Goal: Navigation & Orientation: Find specific page/section

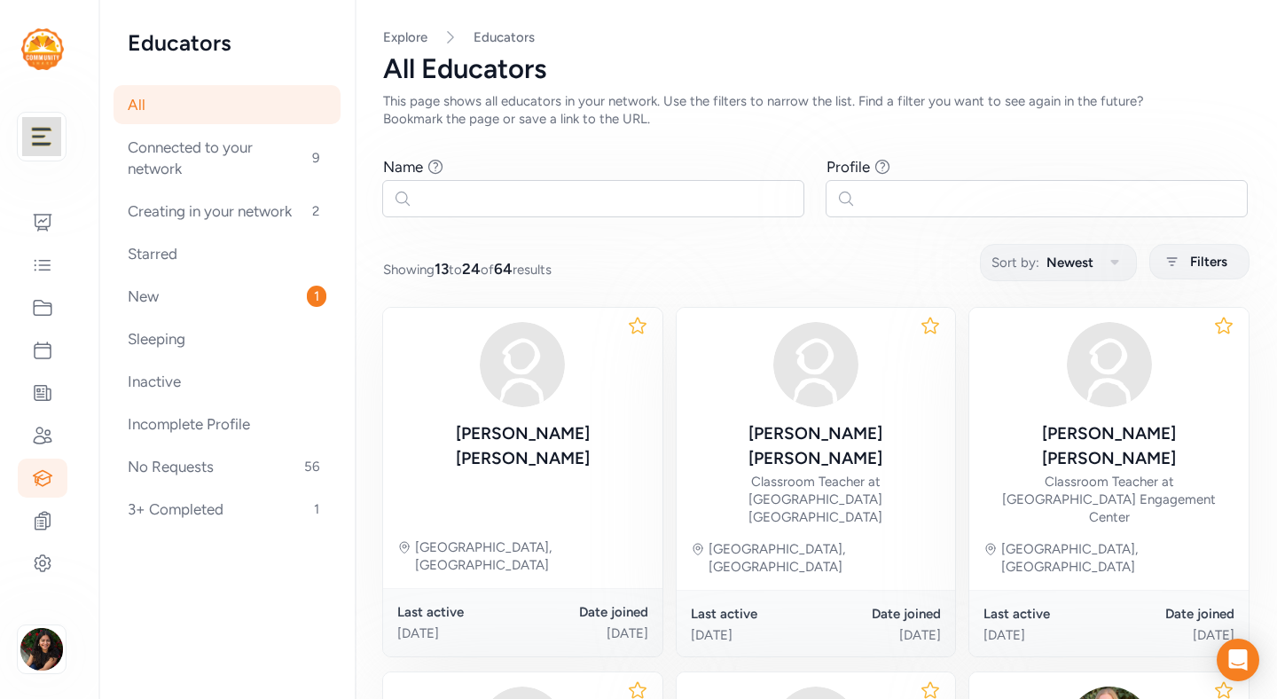
scroll to position [935, 0]
click at [46, 434] on icon at bounding box center [43, 435] width 18 height 16
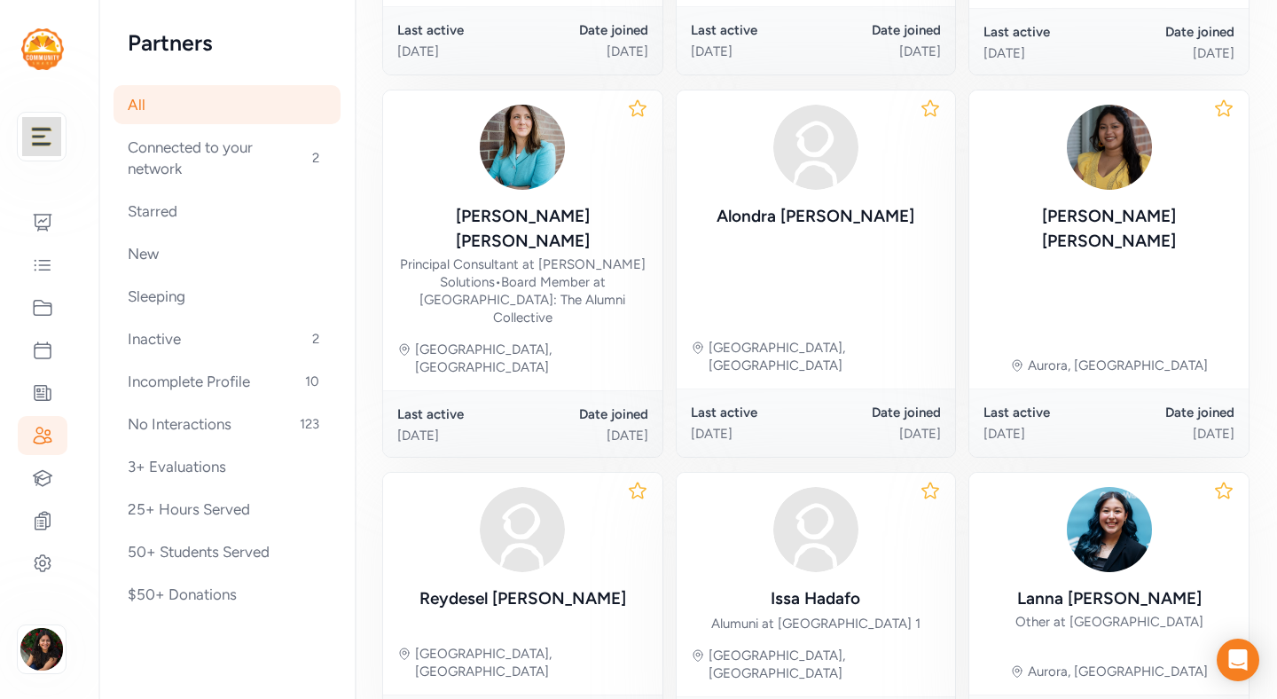
scroll to position [928, 0]
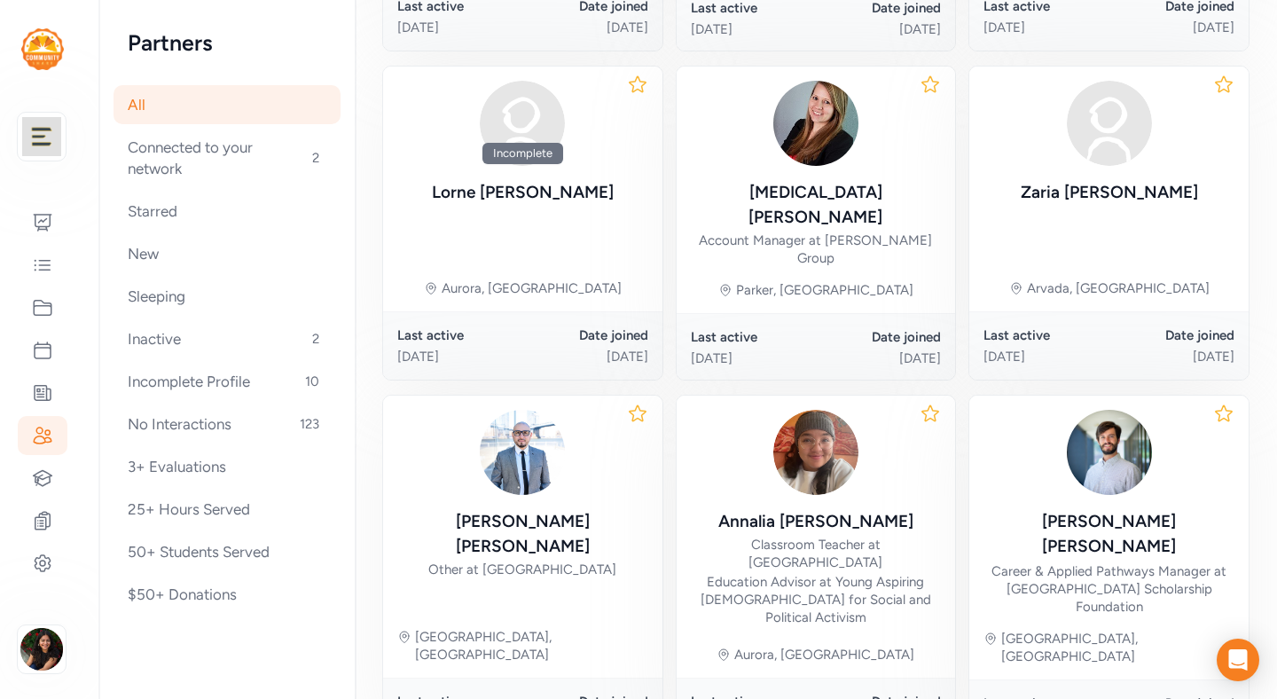
scroll to position [990, 0]
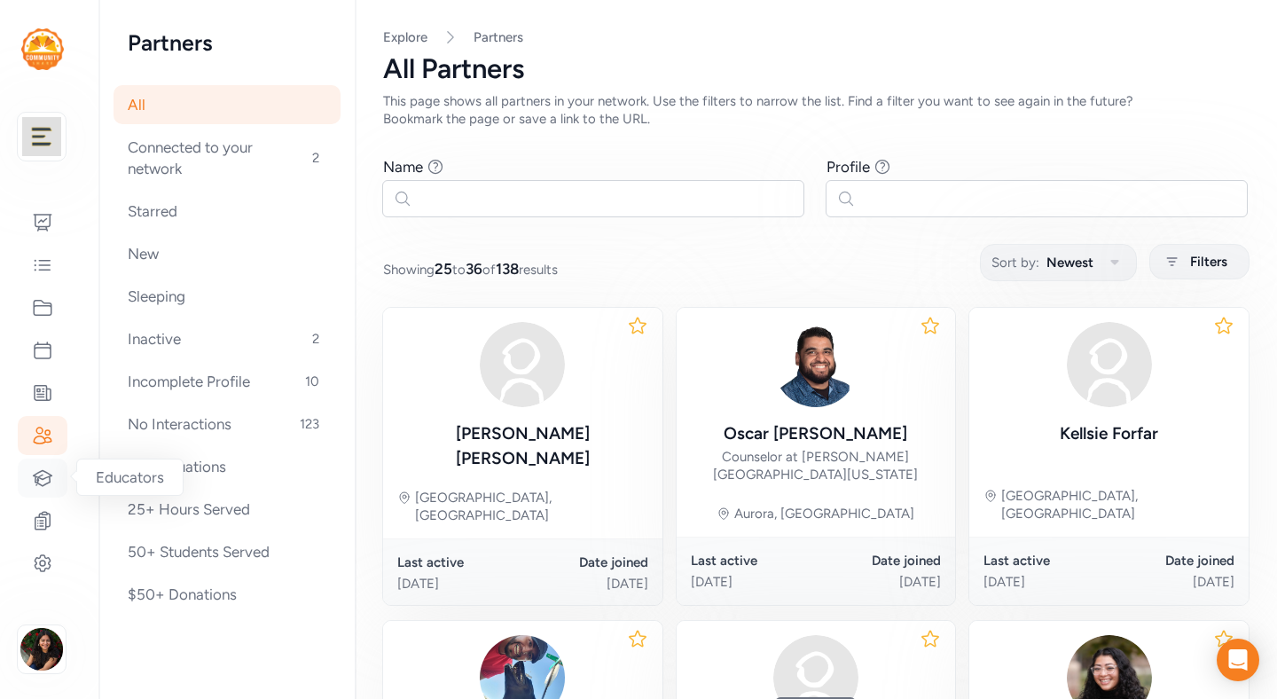
click at [40, 474] on icon at bounding box center [42, 477] width 21 height 21
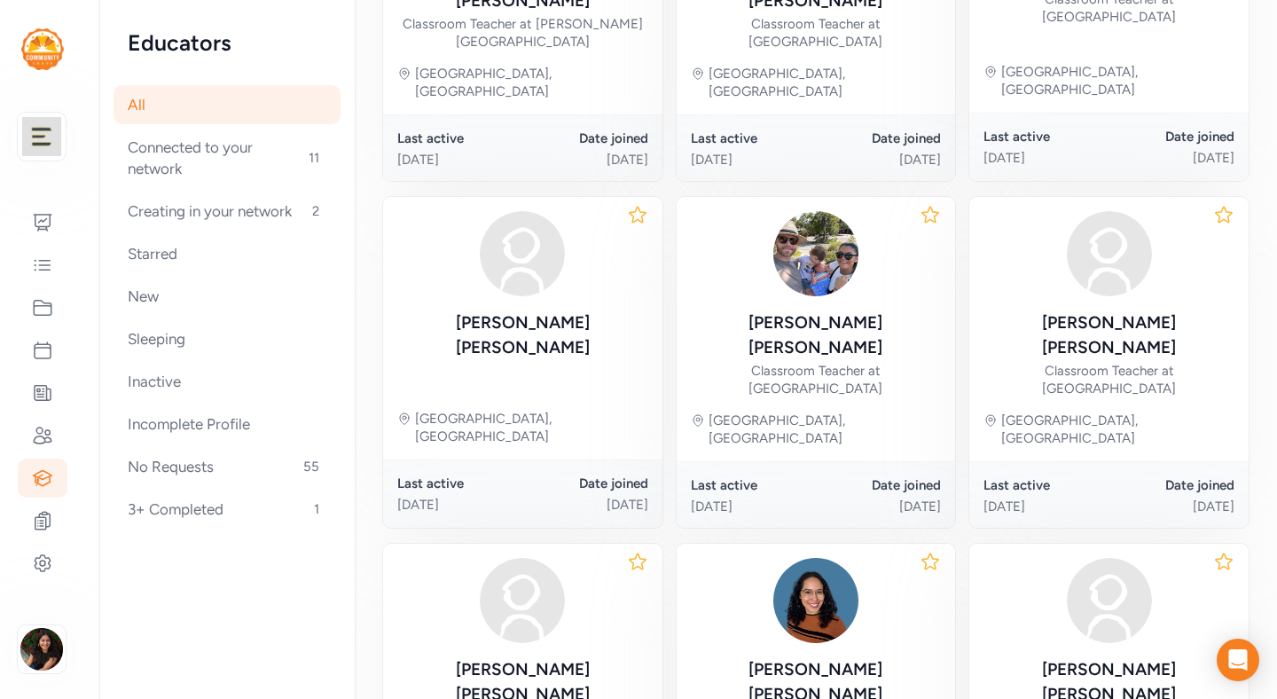
scroll to position [969, 0]
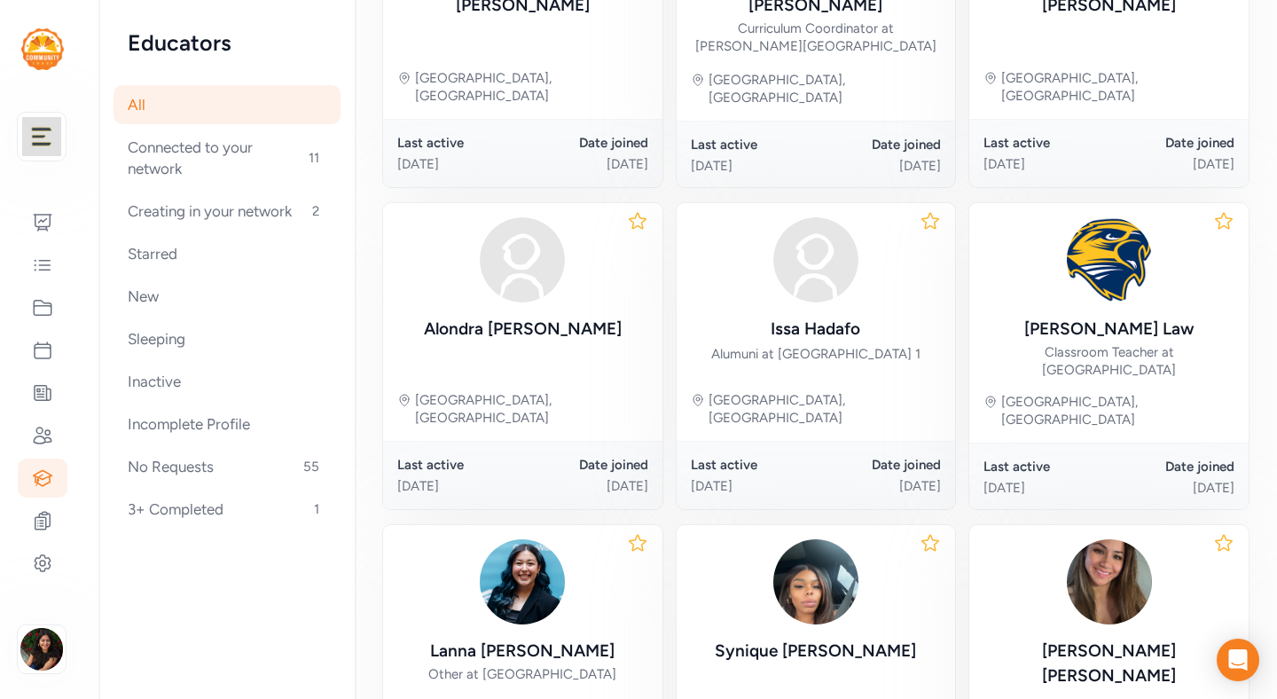
scroll to position [939, 0]
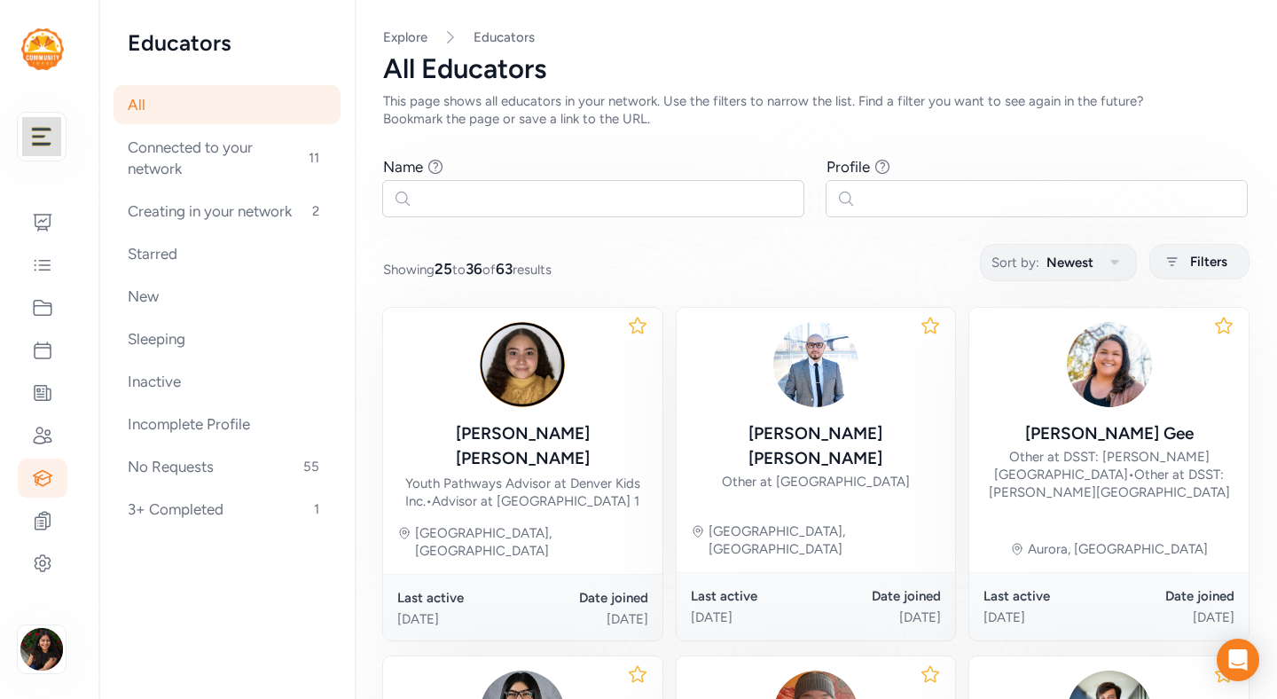
click at [898, 248] on div "Showing 25 to 36 of 63 results Sort by: Newest Filters" at bounding box center [815, 262] width 865 height 35
click at [684, 38] on nav "Explore Educators" at bounding box center [815, 37] width 865 height 18
